Goal: Information Seeking & Learning: Compare options

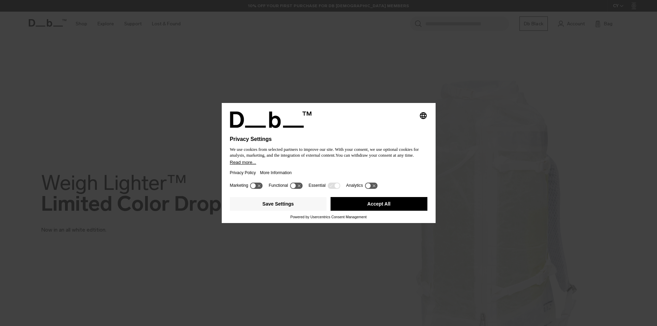
click at [335, 203] on button "Accept All" at bounding box center [379, 204] width 97 height 14
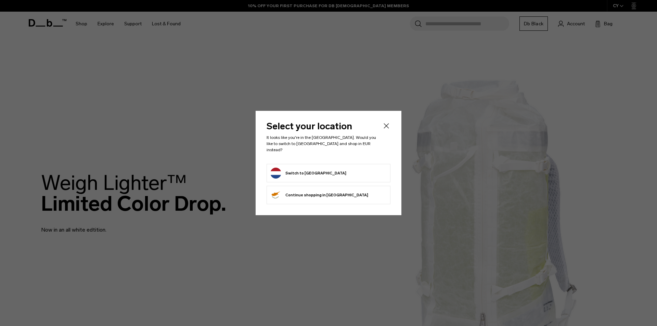
click at [299, 170] on button "Switch to Netherlands" at bounding box center [308, 173] width 76 height 11
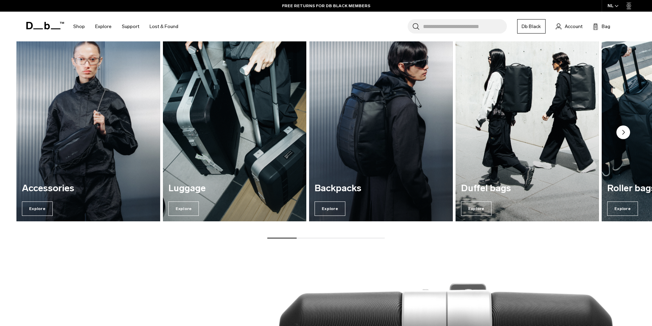
scroll to position [650, 0]
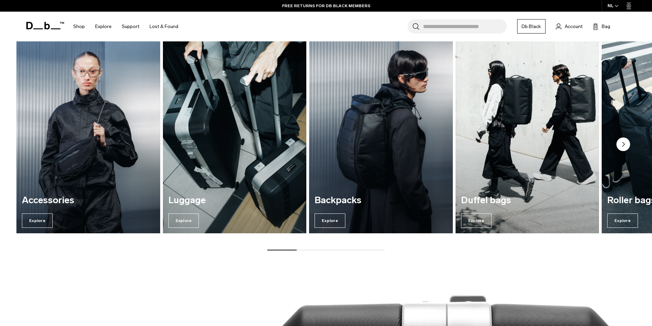
click at [216, 214] on div "Luggage Explore" at bounding box center [235, 212] width 144 height 44
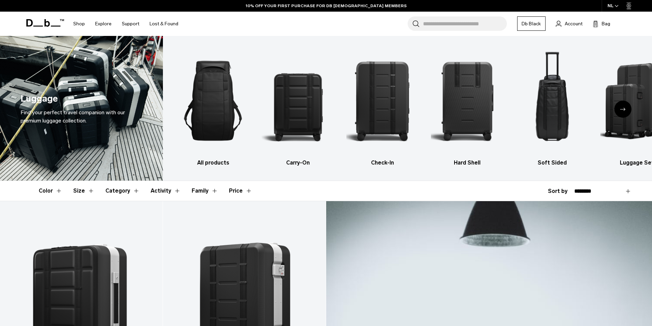
click at [616, 8] on span "button" at bounding box center [617, 5] width 4 height 5
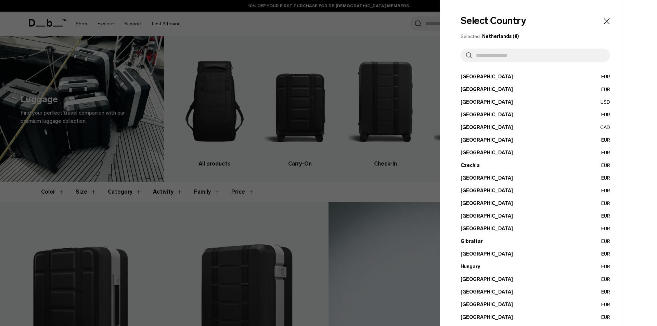
click at [483, 55] on input "text" at bounding box center [538, 56] width 133 height 14
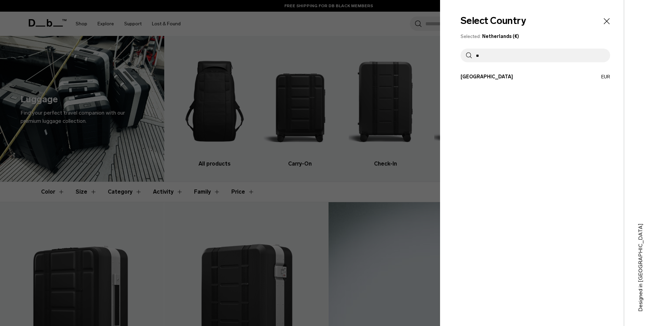
type input "**"
click at [486, 76] on button "Netherlands EUR" at bounding box center [536, 76] width 150 height 7
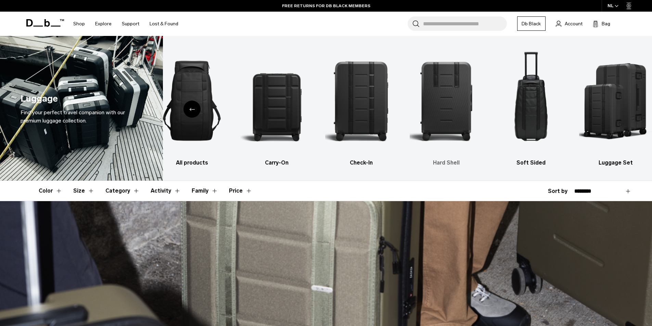
click at [438, 113] on img "4 / 6" at bounding box center [446, 100] width 73 height 109
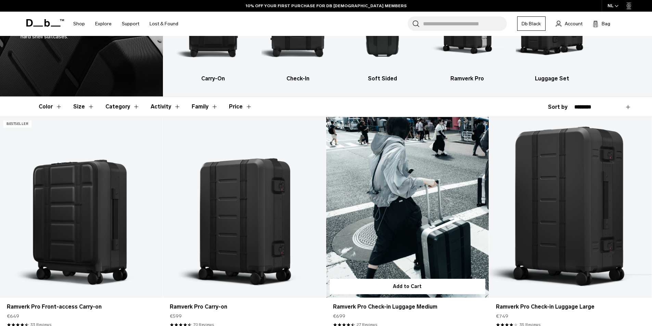
scroll to position [137, 0]
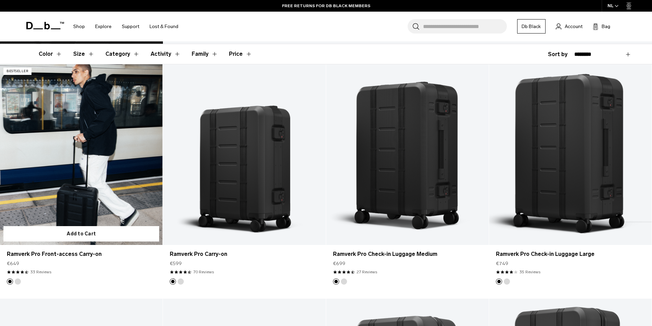
click at [120, 206] on link "Ramverk Pro Front-access Carry-on" at bounding box center [81, 154] width 163 height 181
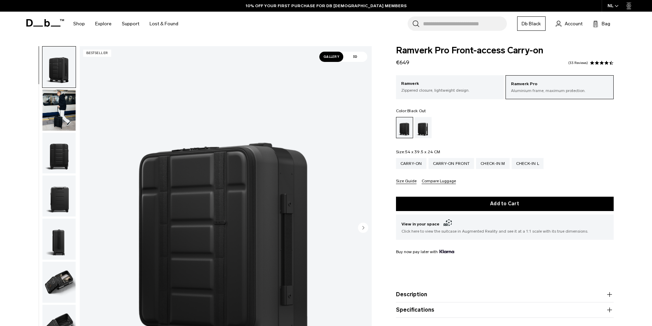
click at [218, 228] on img "1 / 10" at bounding box center [226, 228] width 292 height 364
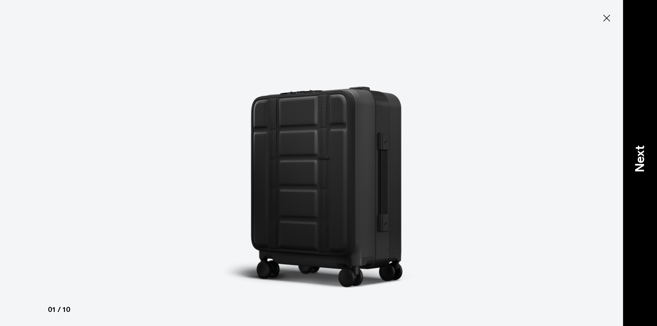
click at [642, 161] on p "Next" at bounding box center [640, 158] width 18 height 27
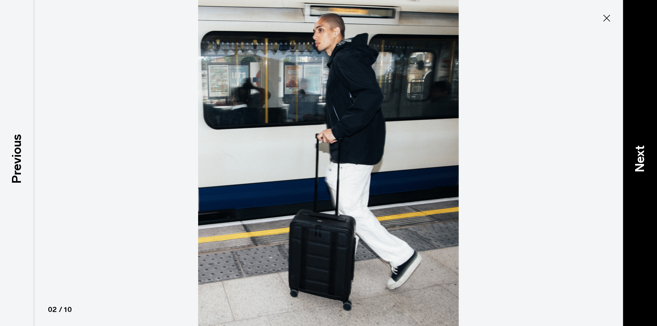
click at [642, 161] on p "Next" at bounding box center [640, 158] width 18 height 27
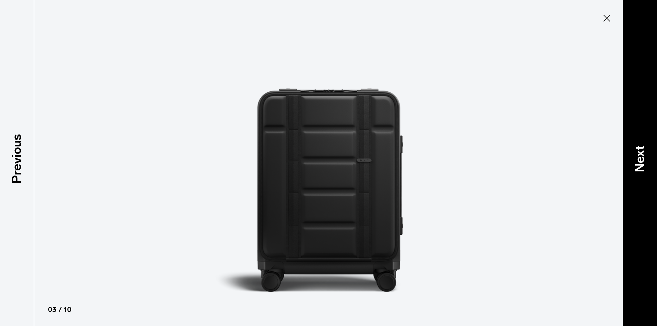
click at [642, 161] on p "Next" at bounding box center [640, 158] width 18 height 27
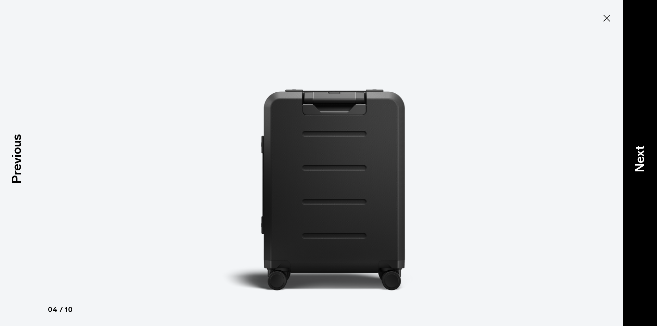
click at [642, 161] on p "Next" at bounding box center [640, 158] width 18 height 27
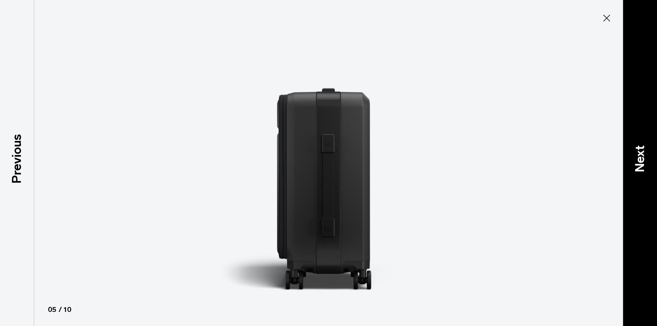
click at [642, 161] on p "Next" at bounding box center [640, 158] width 18 height 27
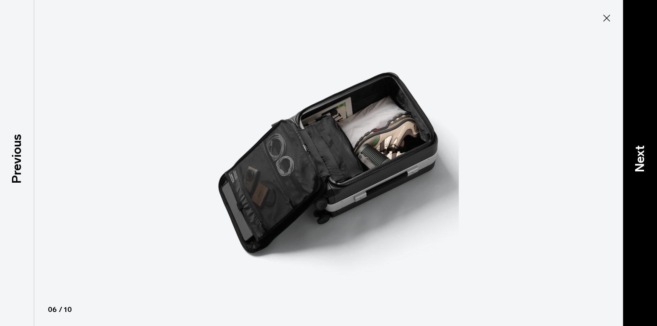
click at [642, 161] on p "Next" at bounding box center [640, 158] width 18 height 27
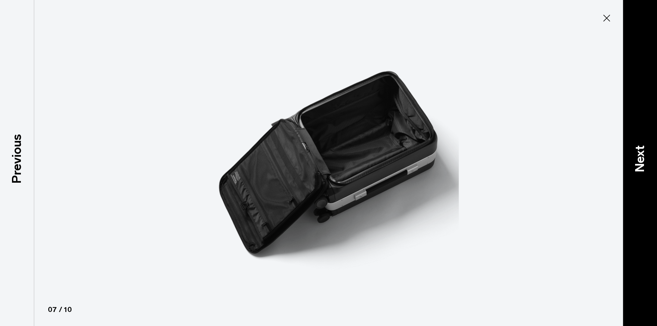
click at [642, 161] on p "Next" at bounding box center [640, 158] width 18 height 27
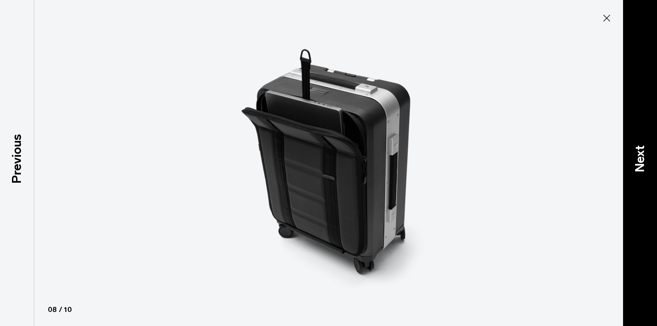
click at [642, 161] on p "Next" at bounding box center [640, 158] width 18 height 27
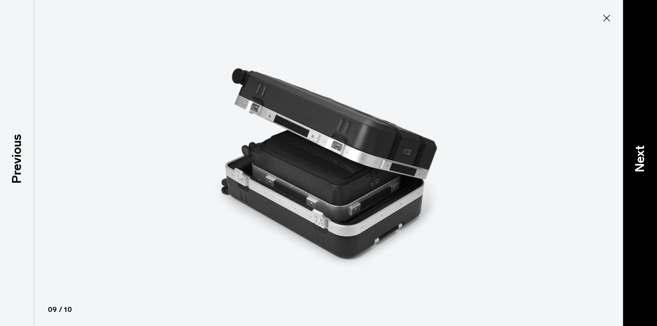
click at [642, 161] on p "Next" at bounding box center [640, 158] width 18 height 27
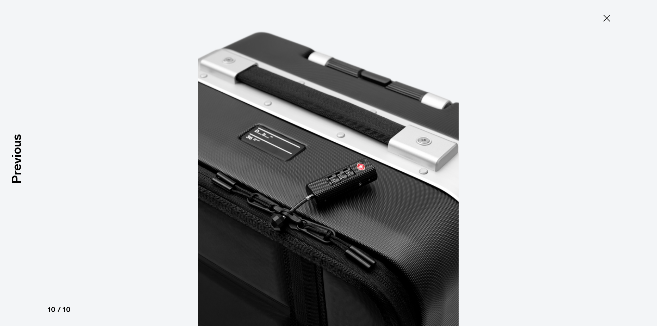
click at [609, 18] on icon at bounding box center [606, 18] width 11 height 11
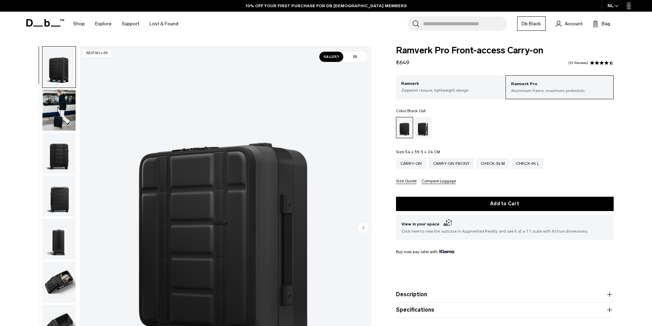
scroll to position [34, 0]
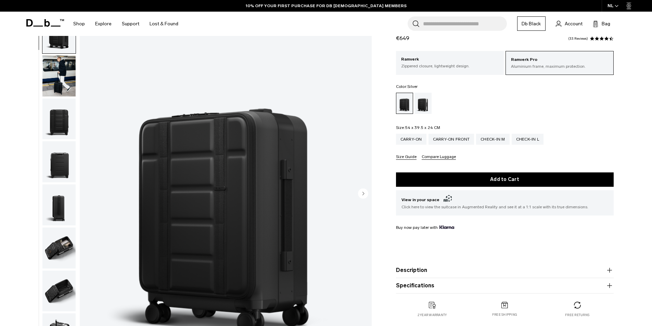
click at [429, 106] on div "Silver" at bounding box center [422, 103] width 17 height 21
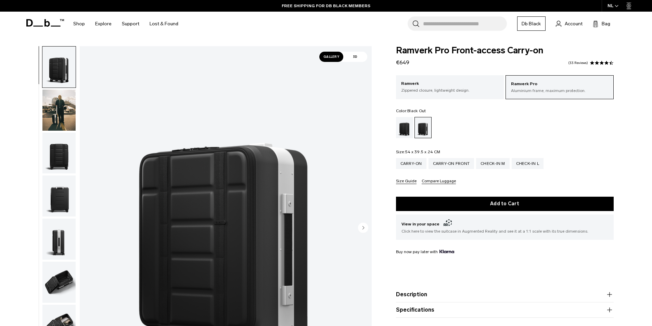
click at [402, 130] on div "Black Out" at bounding box center [404, 127] width 17 height 21
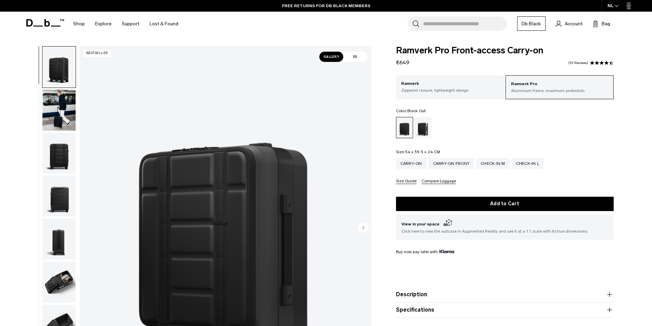
click at [359, 57] on span "3D" at bounding box center [355, 57] width 24 height 10
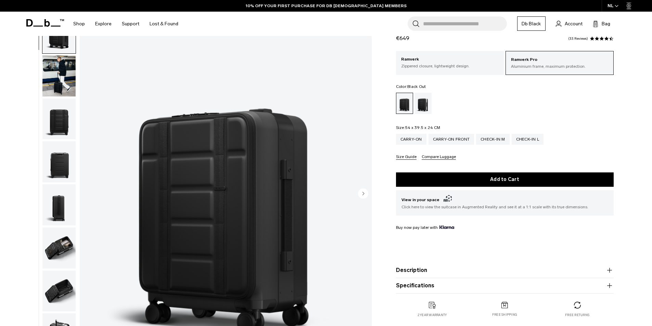
click at [161, 152] on img "1 / 10" at bounding box center [226, 194] width 292 height 364
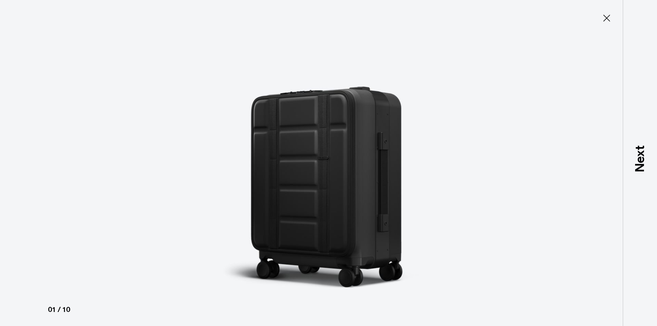
click at [303, 192] on img at bounding box center [329, 163] width 308 height 326
drag, startPoint x: 606, startPoint y: 17, endPoint x: 570, endPoint y: 30, distance: 38.8
click at [606, 17] on icon at bounding box center [606, 18] width 11 height 11
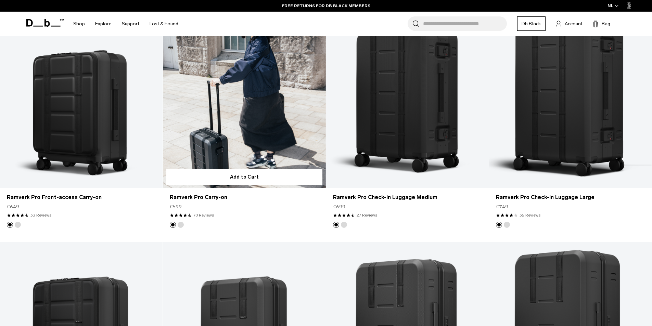
scroll to position [182, 0]
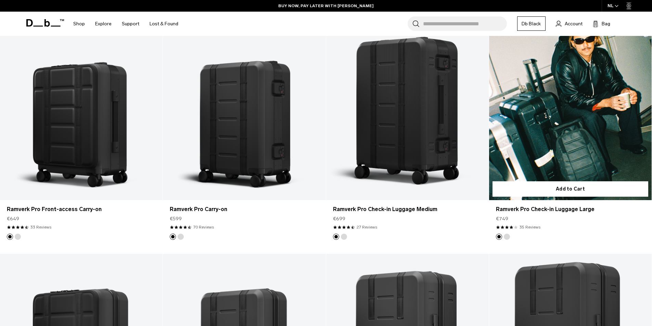
click at [565, 104] on link "Ramverk Pro Check-in Luggage Large" at bounding box center [570, 110] width 163 height 181
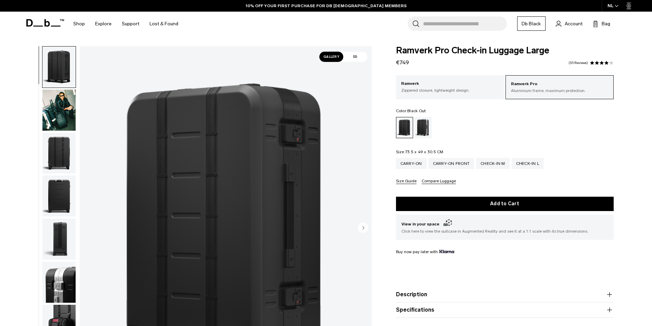
click at [352, 57] on span "3D" at bounding box center [355, 57] width 24 height 10
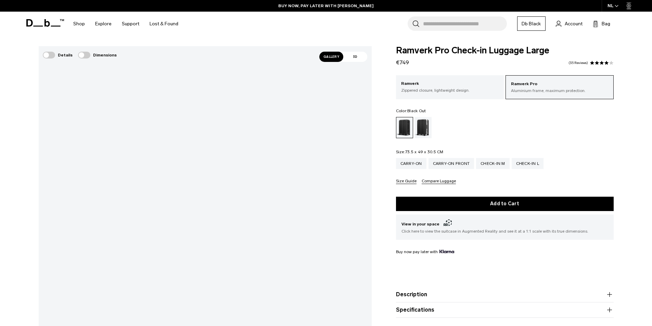
click at [336, 60] on span "Gallery" at bounding box center [331, 57] width 24 height 10
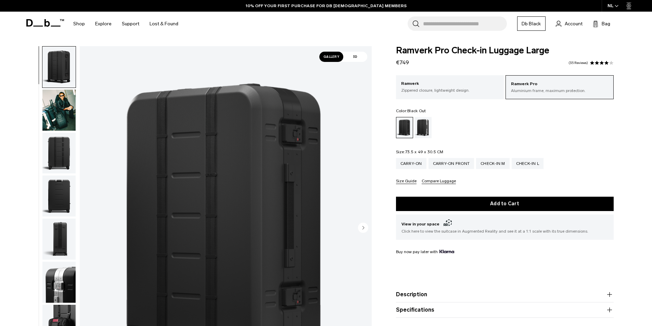
click at [362, 226] on circle "Next slide" at bounding box center [363, 227] width 10 height 10
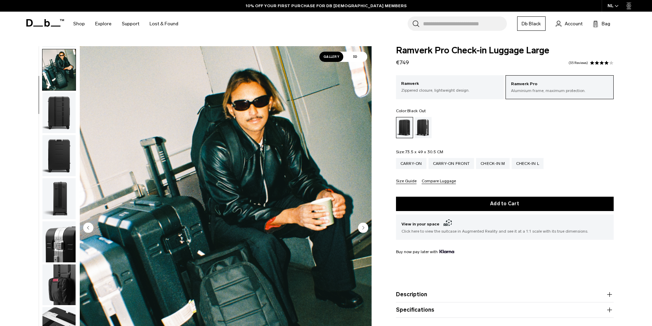
scroll to position [43, 0]
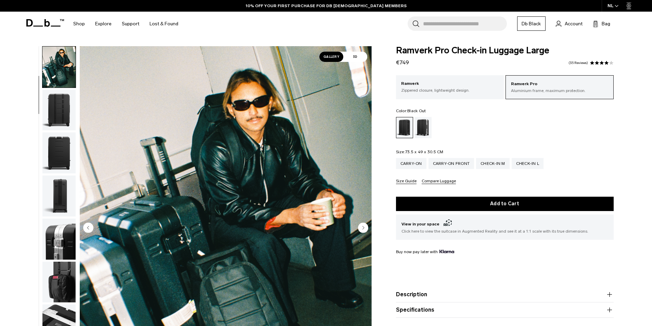
click at [313, 194] on img "2 / 12" at bounding box center [226, 228] width 292 height 364
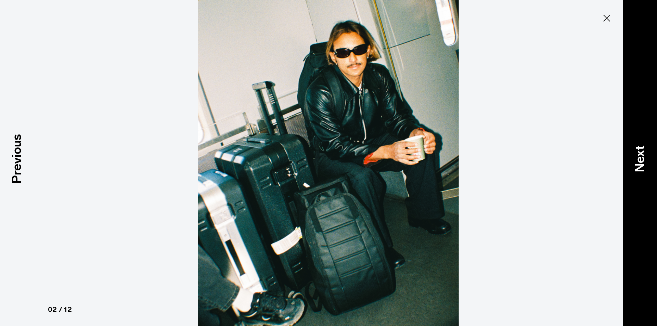
click at [643, 162] on p "Next" at bounding box center [640, 158] width 18 height 27
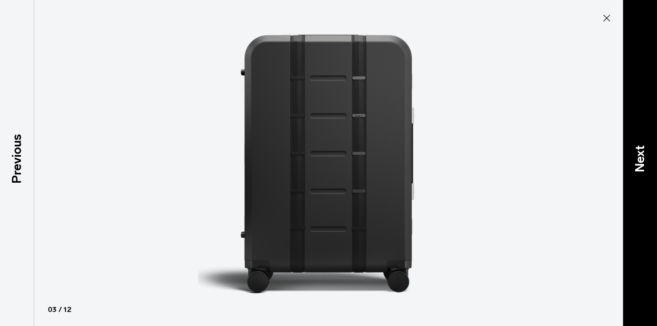
click at [643, 162] on p "Next" at bounding box center [640, 158] width 18 height 27
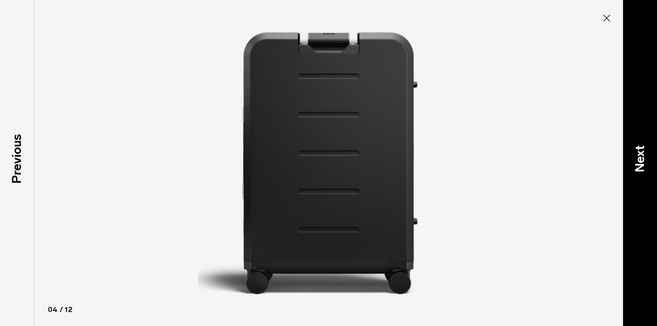
click at [643, 162] on p "Next" at bounding box center [640, 158] width 18 height 27
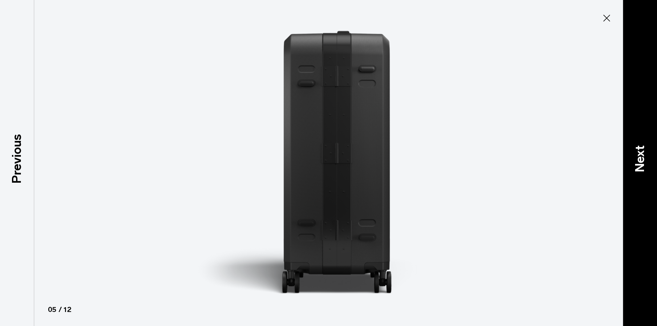
click at [643, 162] on p "Next" at bounding box center [640, 158] width 18 height 27
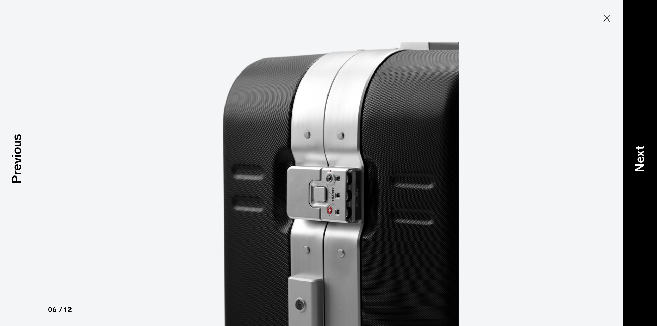
click at [640, 161] on p "Next" at bounding box center [640, 158] width 18 height 27
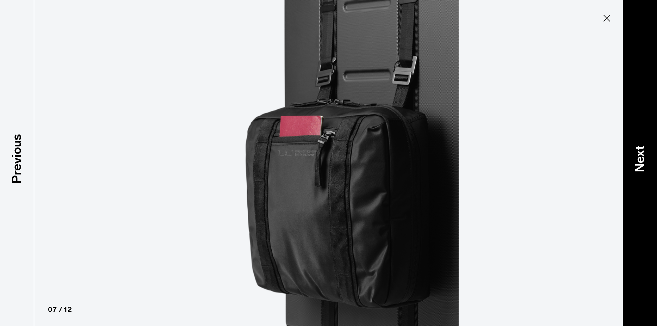
click at [640, 161] on p "Next" at bounding box center [640, 158] width 18 height 27
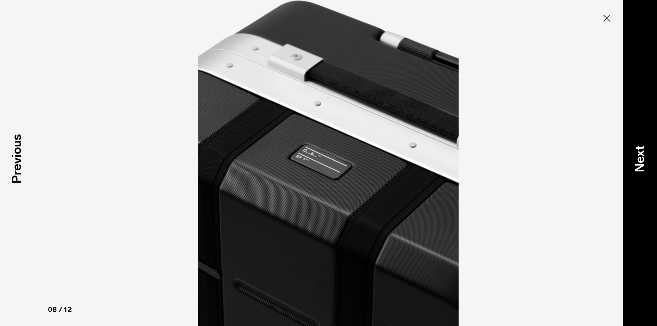
click at [640, 161] on p "Next" at bounding box center [640, 158] width 18 height 27
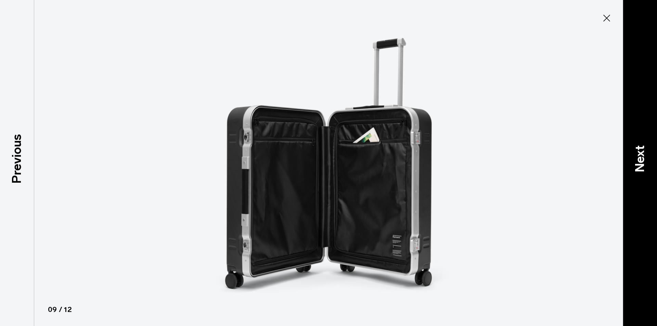
click at [638, 160] on p "Next" at bounding box center [640, 158] width 18 height 27
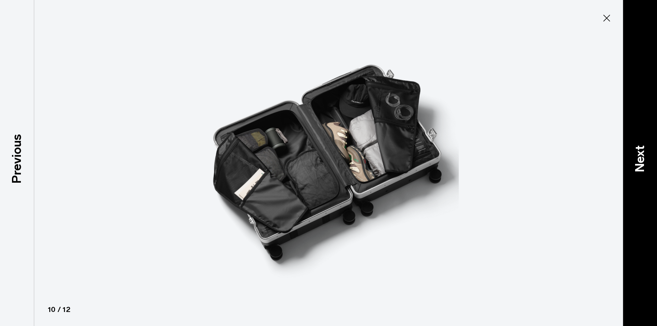
click at [638, 160] on p "Next" at bounding box center [640, 158] width 18 height 27
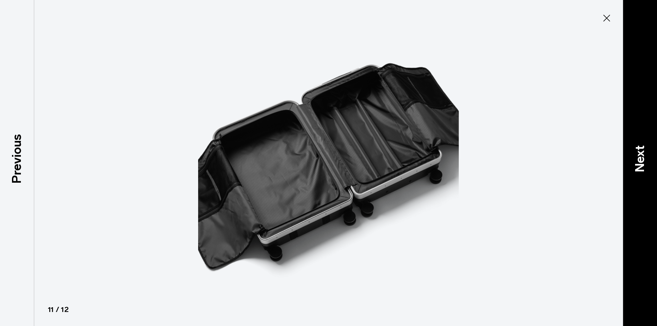
click at [638, 160] on p "Next" at bounding box center [640, 158] width 18 height 27
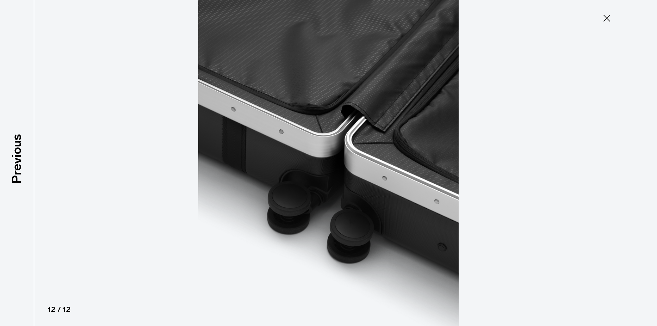
click at [638, 160] on div at bounding box center [328, 163] width 657 height 326
click at [607, 22] on icon at bounding box center [606, 18] width 11 height 11
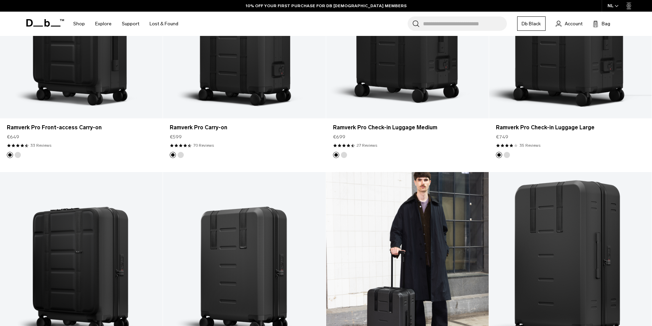
scroll to position [267, 0]
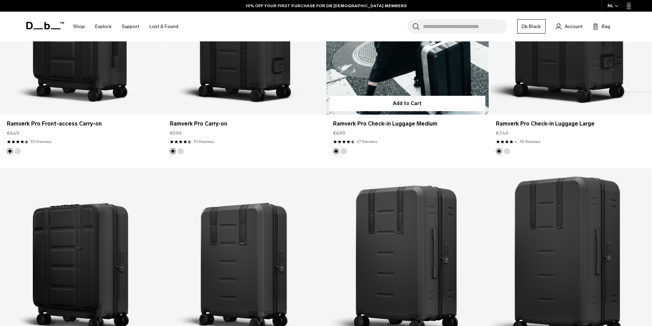
click at [344, 153] on button "Silver" at bounding box center [344, 151] width 6 height 6
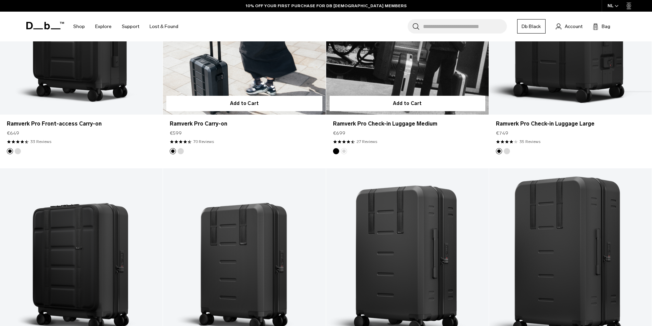
scroll to position [130, 0]
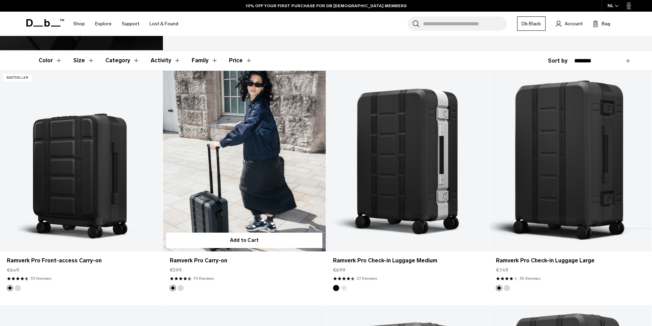
click at [180, 289] on button "Silver" at bounding box center [181, 288] width 6 height 6
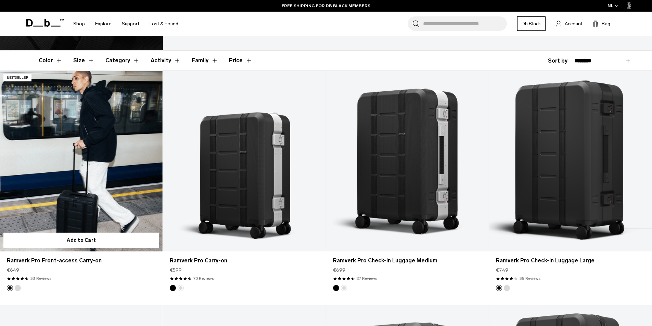
click at [17, 288] on button "Silver" at bounding box center [18, 288] width 6 height 6
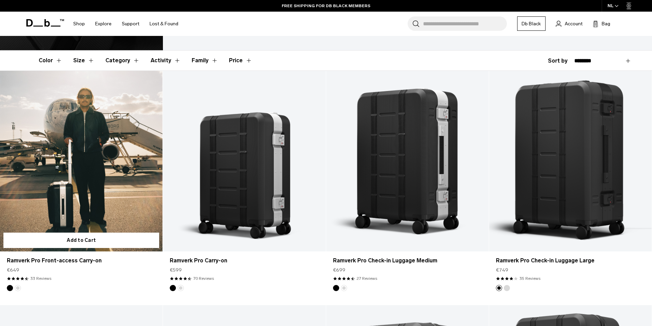
click at [18, 288] on button "Silver" at bounding box center [18, 288] width 6 height 6
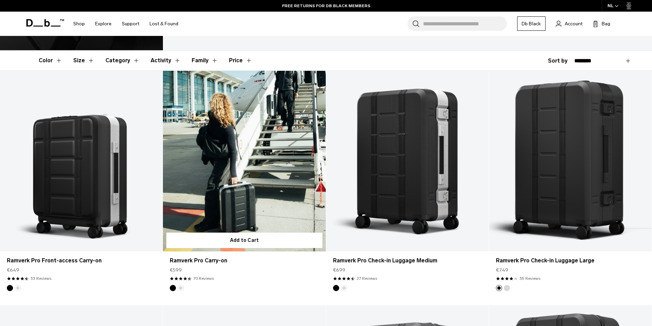
click at [181, 288] on button "Silver" at bounding box center [181, 288] width 6 height 6
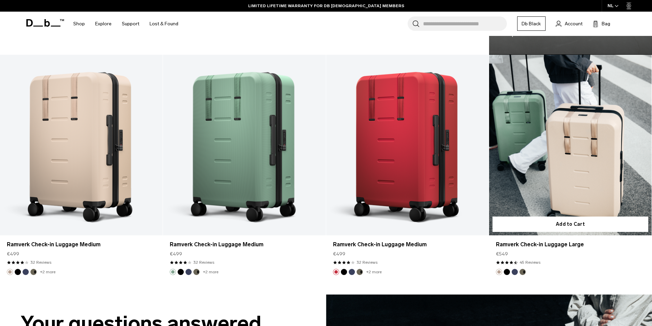
scroll to position [1089, 0]
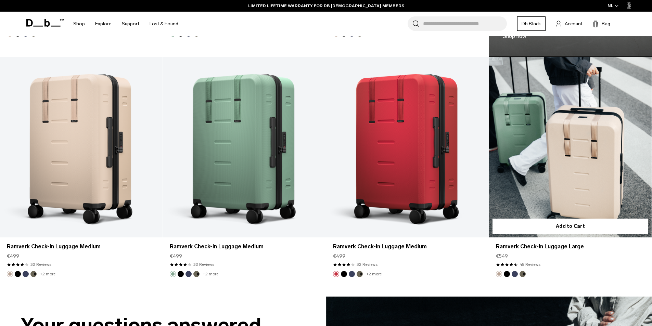
click at [600, 167] on link "Ramverk Check-in Luggage Large" at bounding box center [570, 147] width 163 height 181
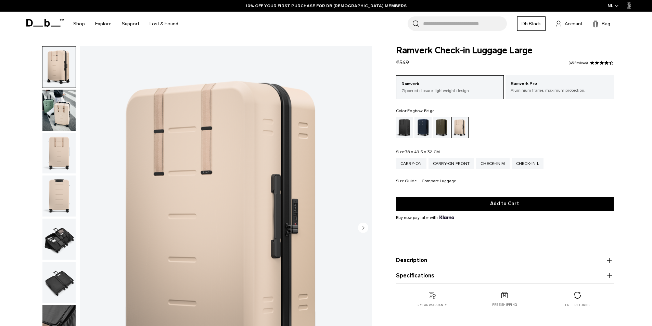
click at [330, 217] on img "1 / 11" at bounding box center [226, 228] width 292 height 364
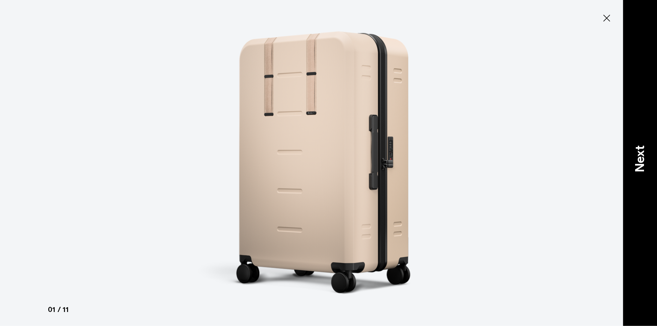
click at [644, 161] on p "Next" at bounding box center [640, 158] width 18 height 27
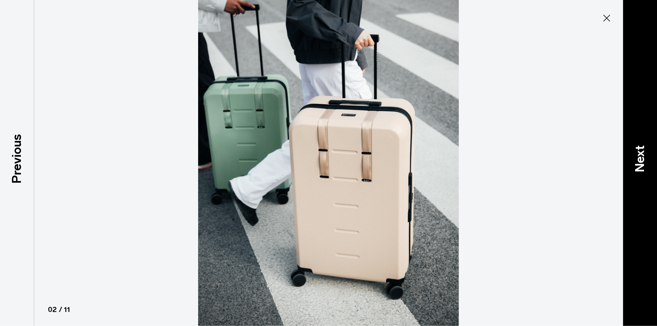
click at [644, 161] on p "Next" at bounding box center [640, 158] width 18 height 27
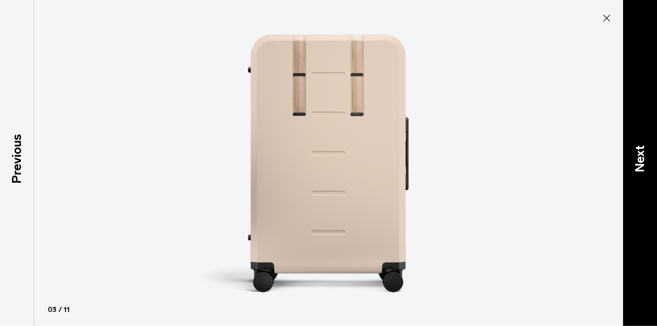
click at [644, 161] on p "Next" at bounding box center [640, 158] width 18 height 27
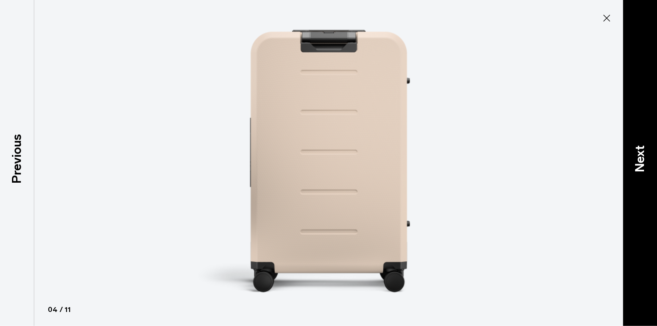
click at [641, 162] on p "Next" at bounding box center [640, 158] width 18 height 27
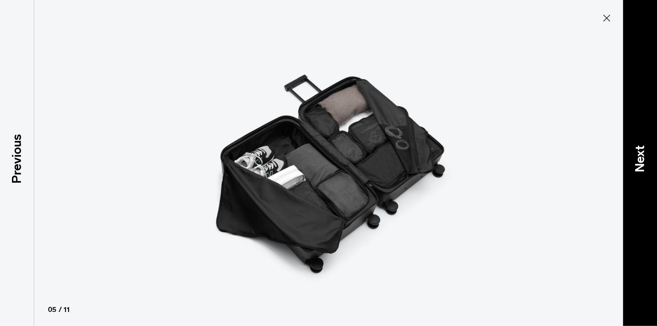
click at [640, 162] on p "Next" at bounding box center [640, 158] width 18 height 27
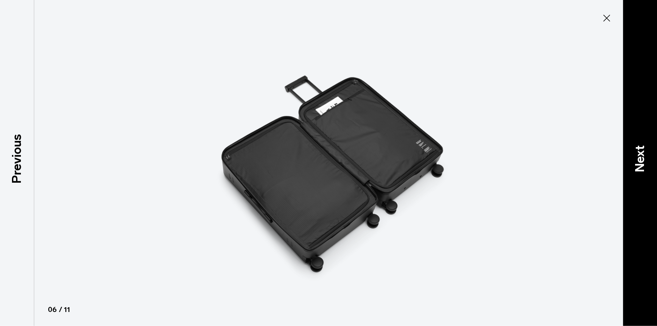
click at [639, 162] on p "Next" at bounding box center [640, 158] width 18 height 27
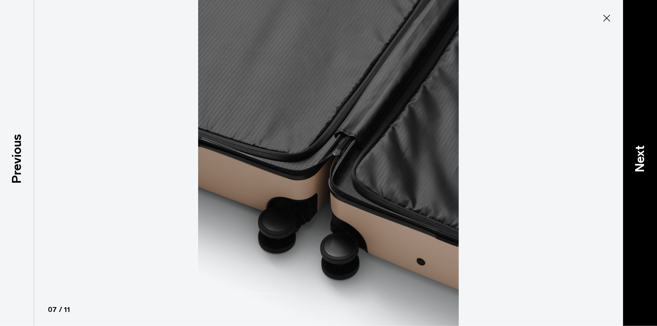
click at [639, 162] on p "Next" at bounding box center [640, 158] width 18 height 27
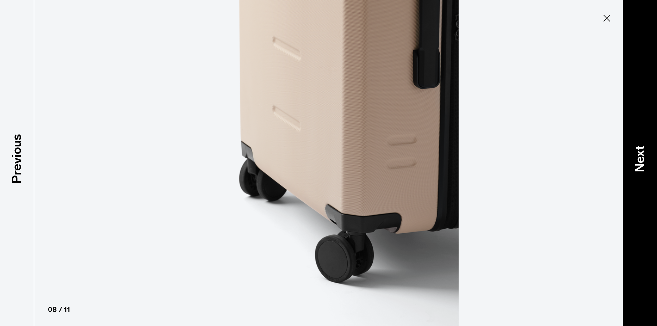
click at [639, 162] on p "Next" at bounding box center [640, 158] width 18 height 27
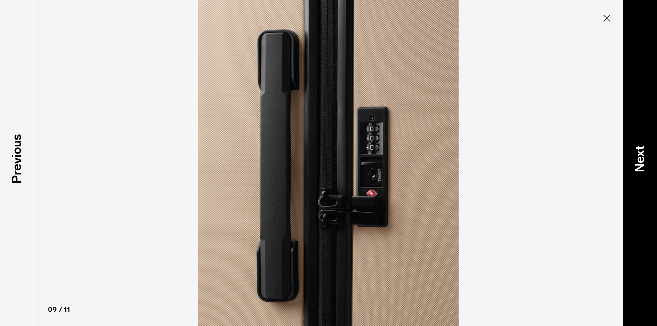
click at [639, 162] on p "Next" at bounding box center [640, 158] width 18 height 27
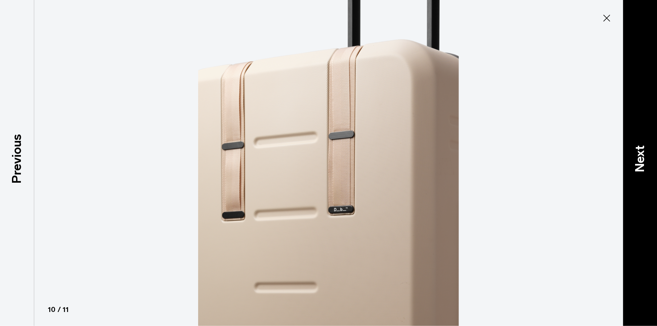
click at [639, 162] on p "Next" at bounding box center [640, 158] width 18 height 27
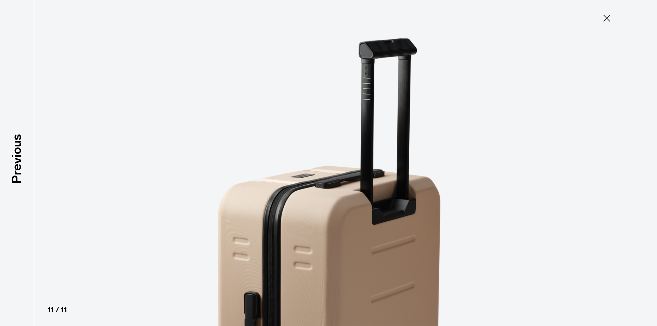
click at [639, 162] on div at bounding box center [328, 163] width 657 height 326
click at [602, 18] on icon at bounding box center [606, 18] width 11 height 11
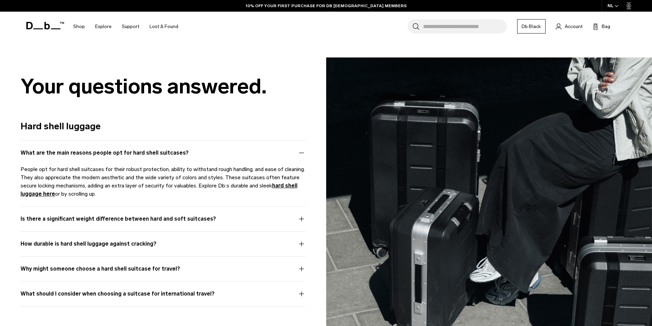
scroll to position [1328, 0]
click at [301, 219] on button "Is there a significant weight difference between hard and soft suitcases?" at bounding box center [163, 223] width 285 height 16
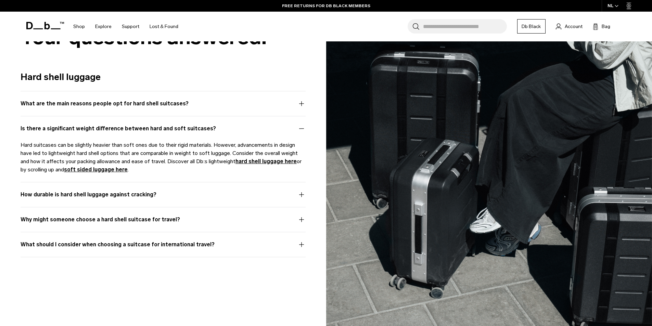
scroll to position [1397, 0]
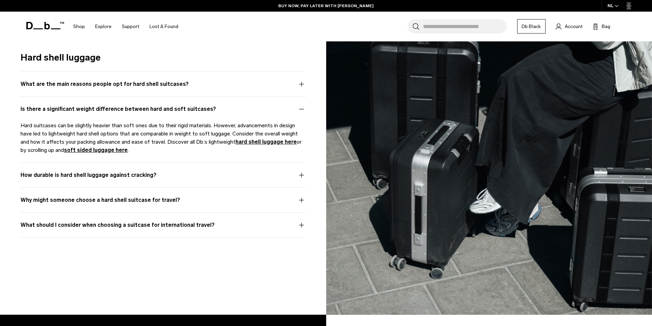
click at [299, 201] on button "Why might someone choose a hard shell suitcase for travel?" at bounding box center [163, 204] width 285 height 16
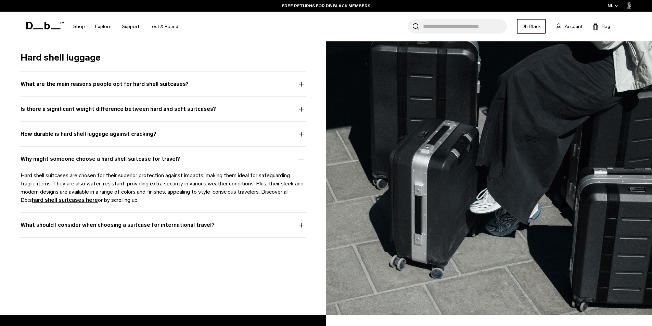
click at [295, 201] on p "Hard shell suitcases are chosen for their superior protection against impacts, …" at bounding box center [163, 187] width 285 height 33
click at [300, 227] on button "What should I consider when choosing a suitcase for international travel?" at bounding box center [163, 229] width 285 height 16
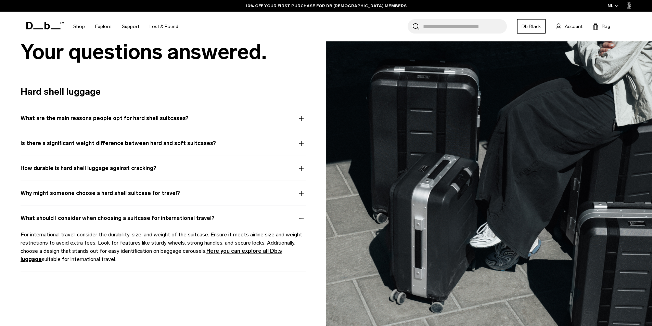
scroll to position [1328, 0]
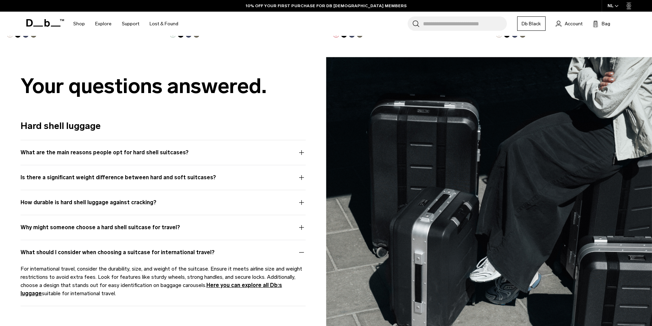
click at [303, 176] on button "Is there a significant weight difference between hard and soft suitcases?" at bounding box center [163, 182] width 285 height 16
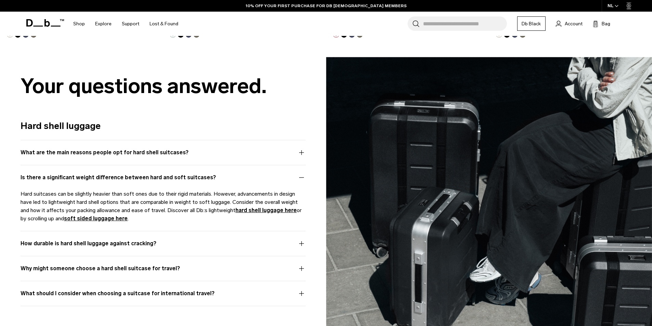
click at [255, 214] on p "Hard suitcases can be slightly heavier than soft ones due to their rigid materi…" at bounding box center [163, 206] width 285 height 33
click at [256, 211] on link "hard shell luggage here" at bounding box center [265, 210] width 61 height 7
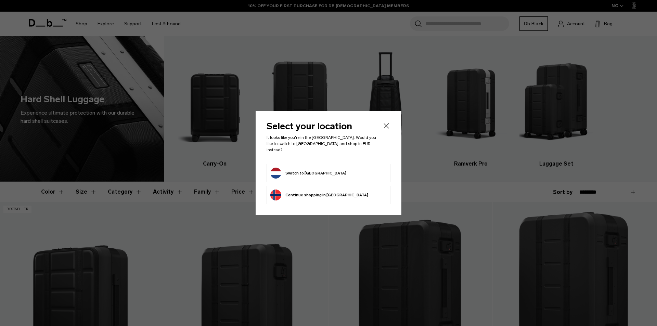
click at [386, 129] on icon "Close" at bounding box center [386, 126] width 8 height 8
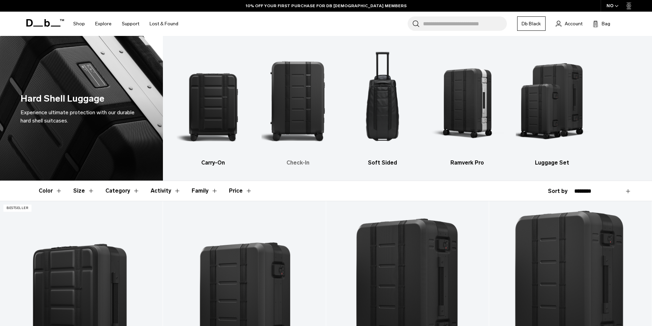
click at [303, 111] on img "2 / 5" at bounding box center [297, 100] width 73 height 109
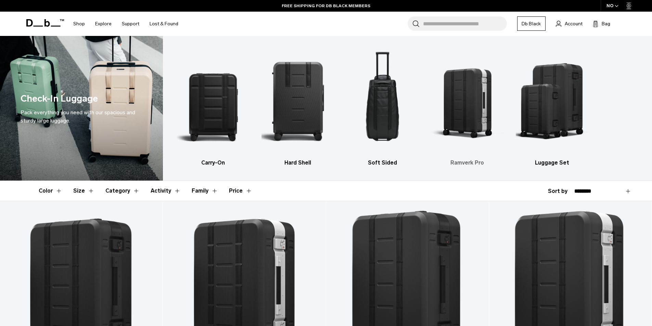
click at [468, 140] on img "4 / 5" at bounding box center [467, 100] width 73 height 109
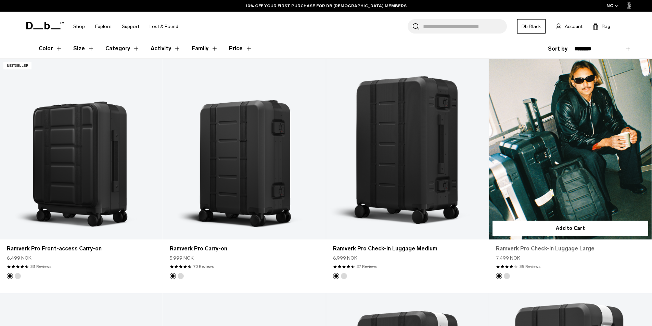
scroll to position [171, 0]
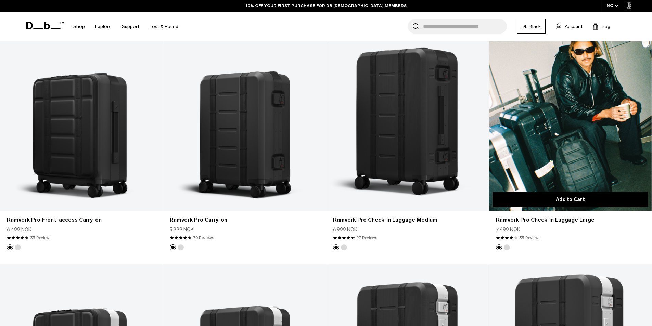
click at [562, 201] on button "Add to Cart" at bounding box center [570, 199] width 156 height 15
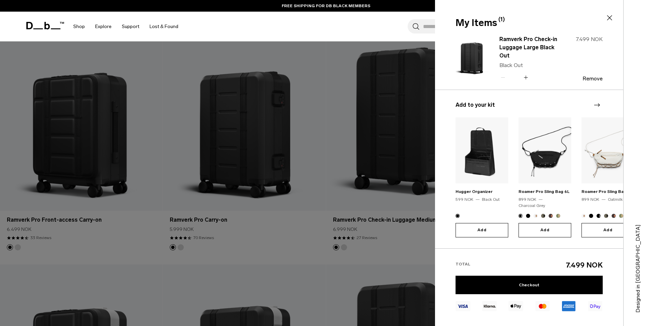
click at [309, 183] on div at bounding box center [326, 163] width 652 height 326
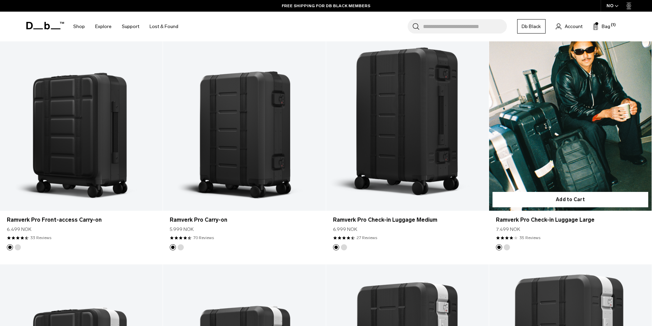
click at [521, 134] on link "Ramverk Pro Check-in Luggage Large" at bounding box center [570, 120] width 163 height 181
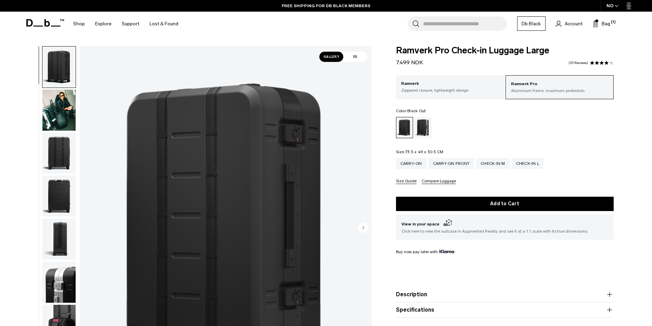
click at [610, 5] on div "NO" at bounding box center [613, 6] width 24 height 12
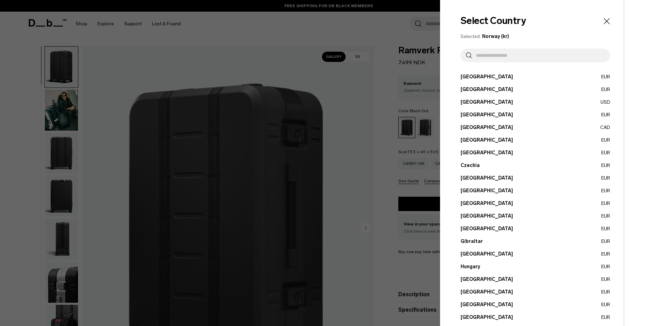
click at [503, 58] on input "text" at bounding box center [538, 56] width 133 height 14
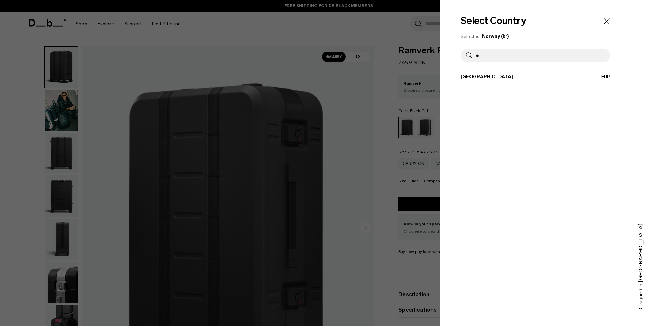
type input "**"
click at [484, 78] on button "Netherlands EUR" at bounding box center [536, 76] width 150 height 7
click at [483, 76] on button "Netherlands EUR" at bounding box center [536, 76] width 150 height 7
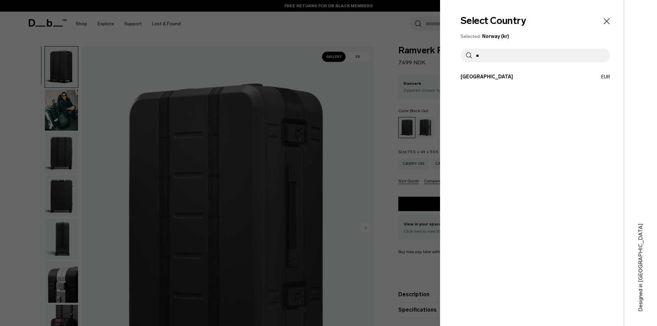
click at [483, 76] on button "Netherlands EUR" at bounding box center [536, 76] width 150 height 7
click at [350, 77] on div at bounding box center [328, 163] width 657 height 326
